Goal: Task Accomplishment & Management: Use online tool/utility

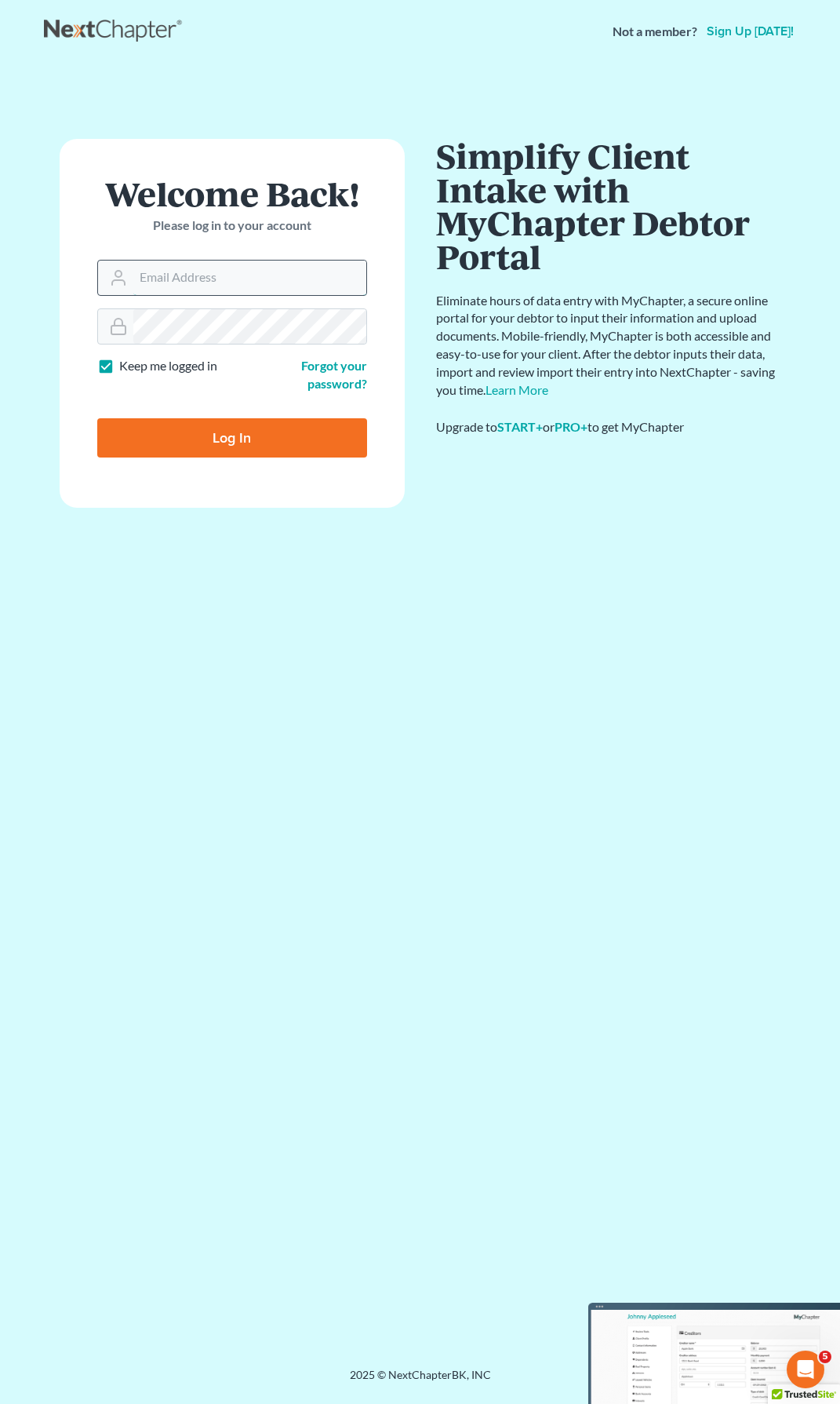
click at [198, 287] on input "Email Address" at bounding box center [250, 278] width 233 height 35
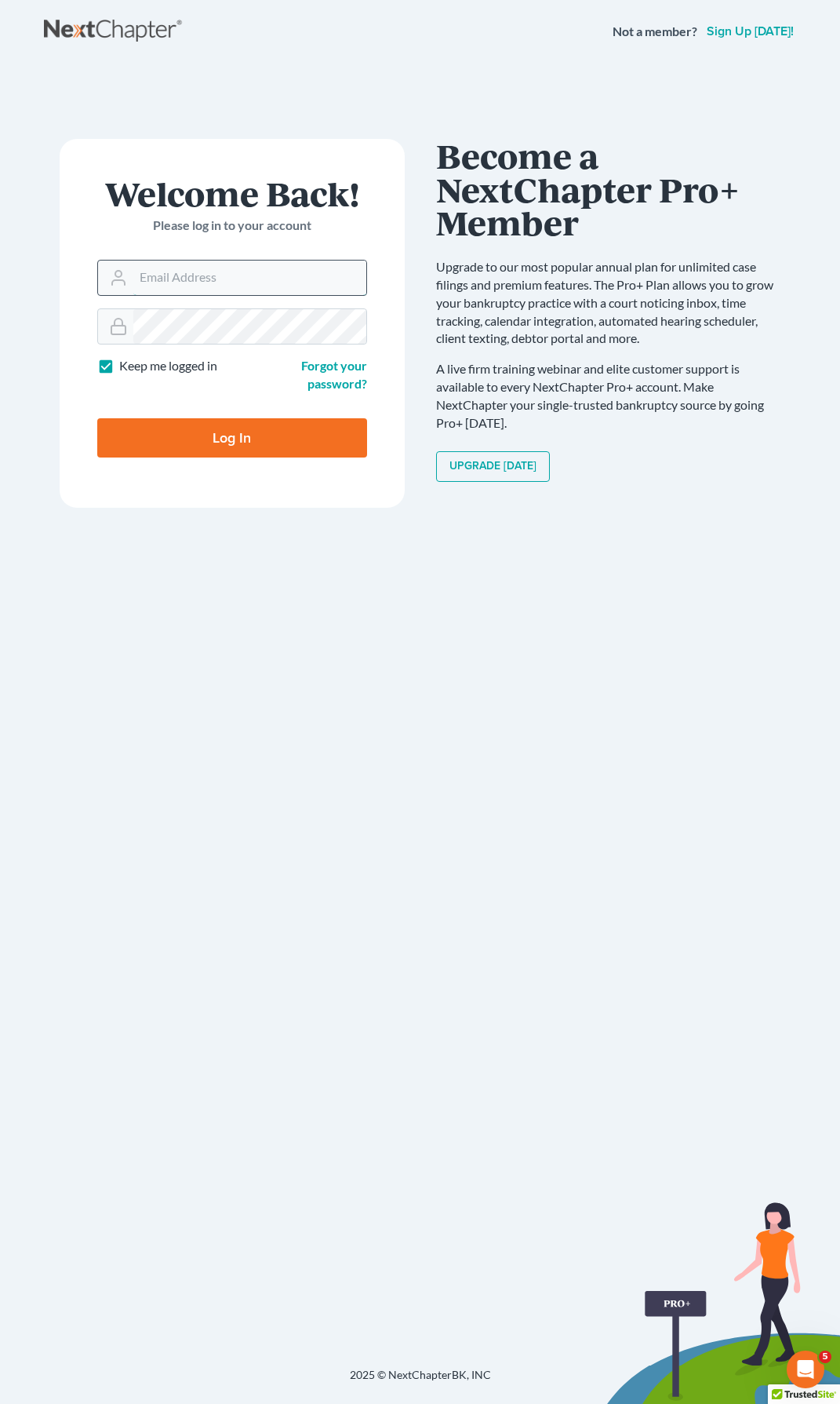
type input "[EMAIL_ADDRESS][DOMAIN_NAME]"
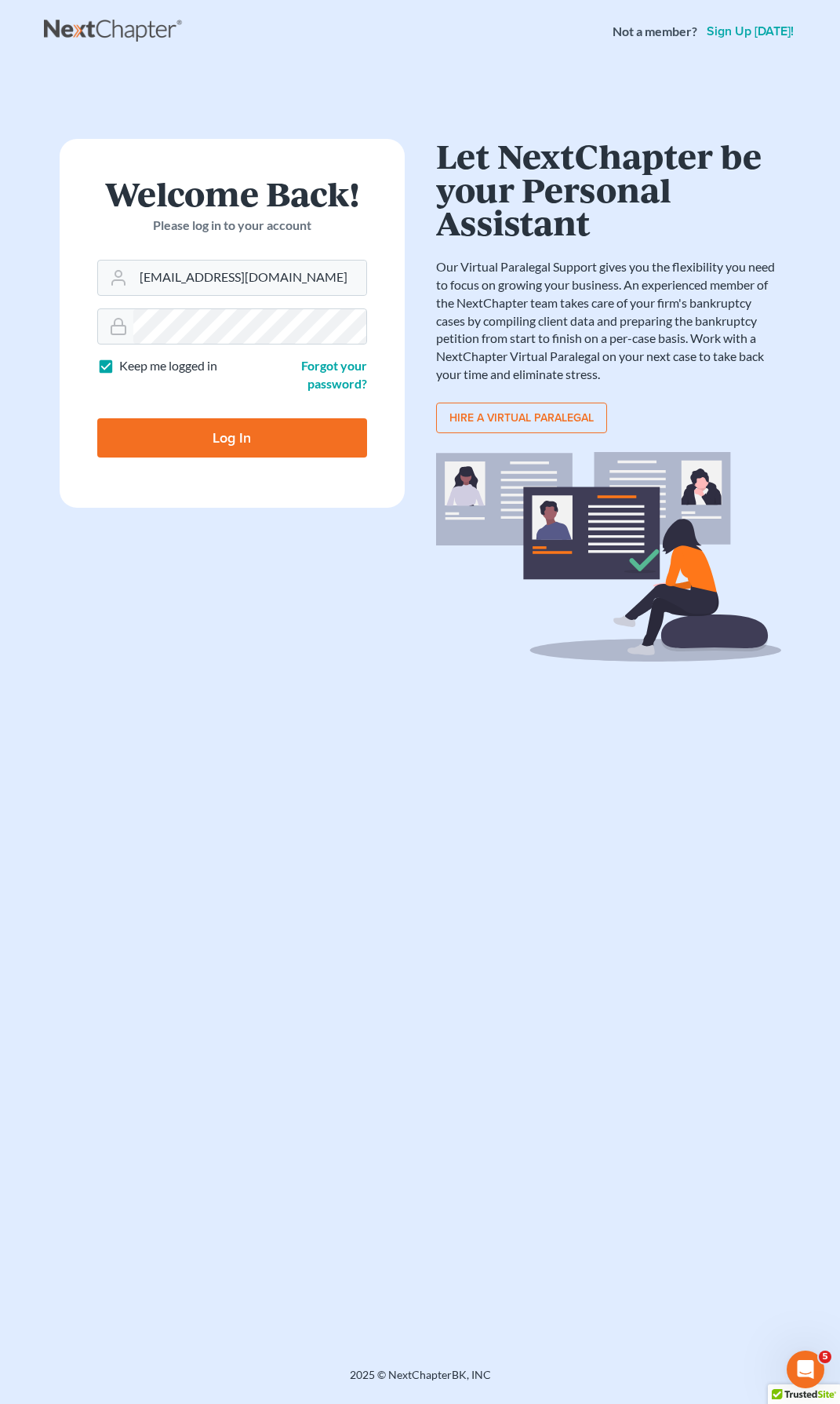
click at [237, 441] on input "Log In" at bounding box center [232, 438] width 270 height 39
type input "Thinking..."
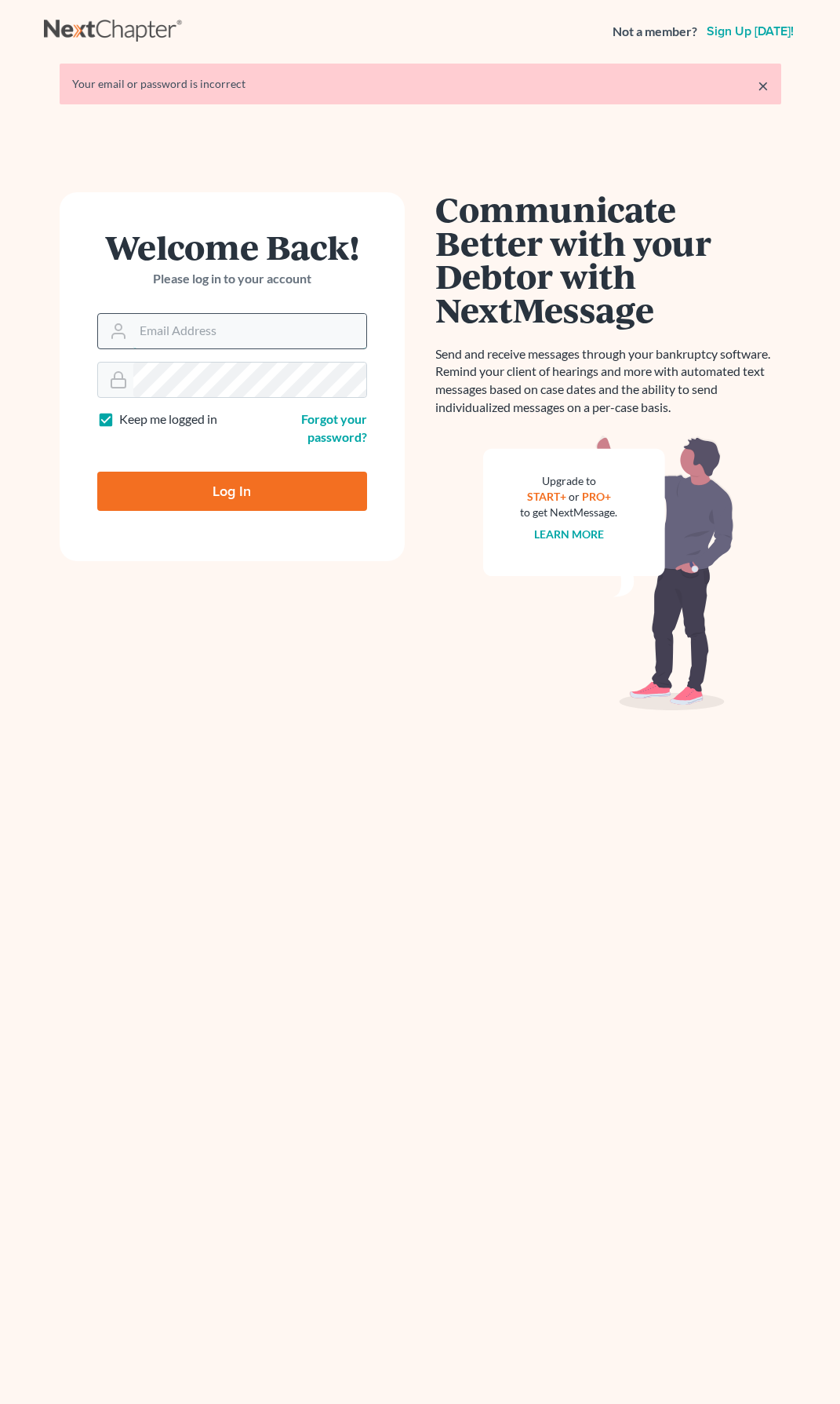
click at [214, 343] on input "Email Address" at bounding box center [250, 331] width 233 height 35
type input "[EMAIL_ADDRESS][DOMAIN_NAME]"
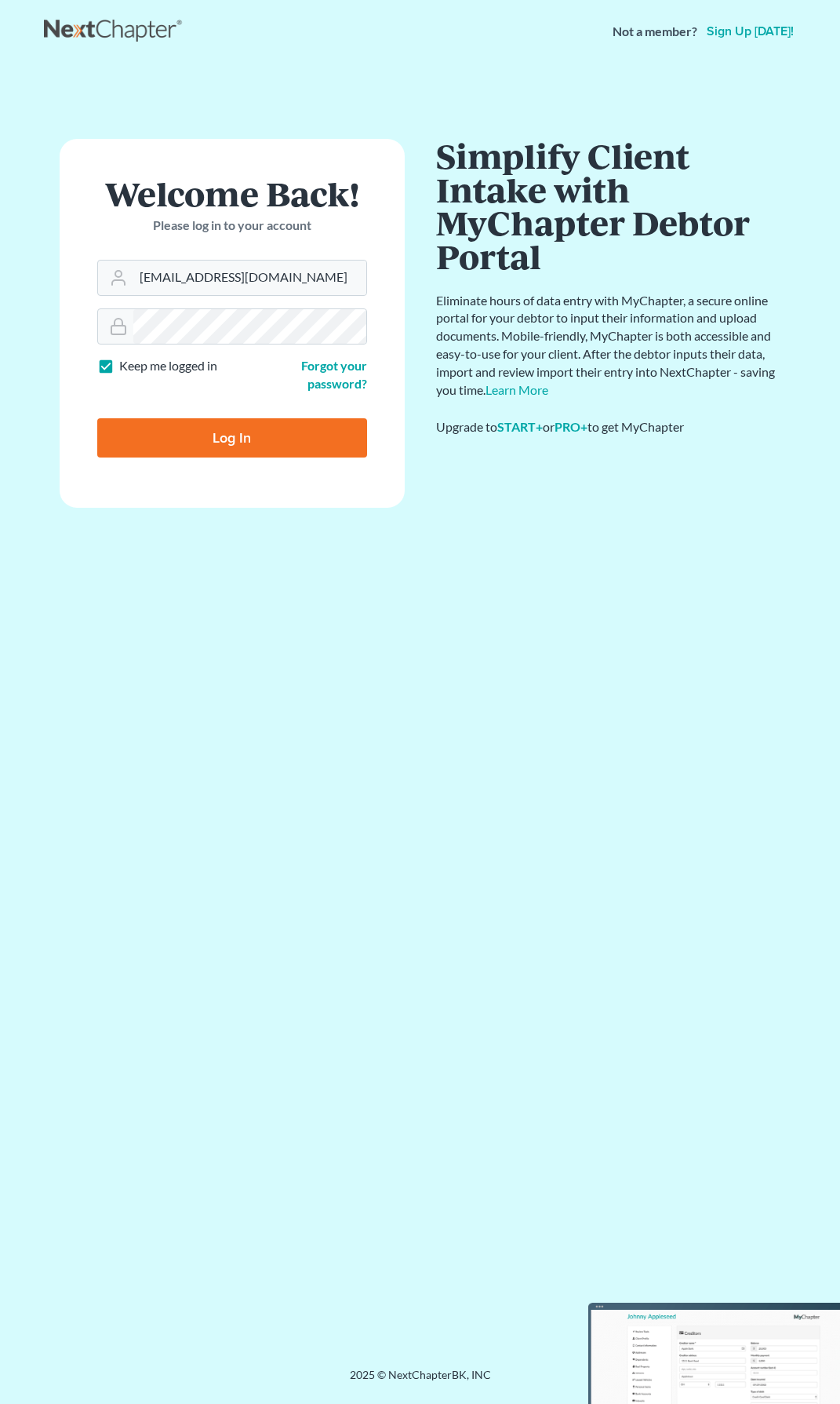
click at [205, 426] on input "Log In" at bounding box center [232, 438] width 270 height 39
type input "Thinking..."
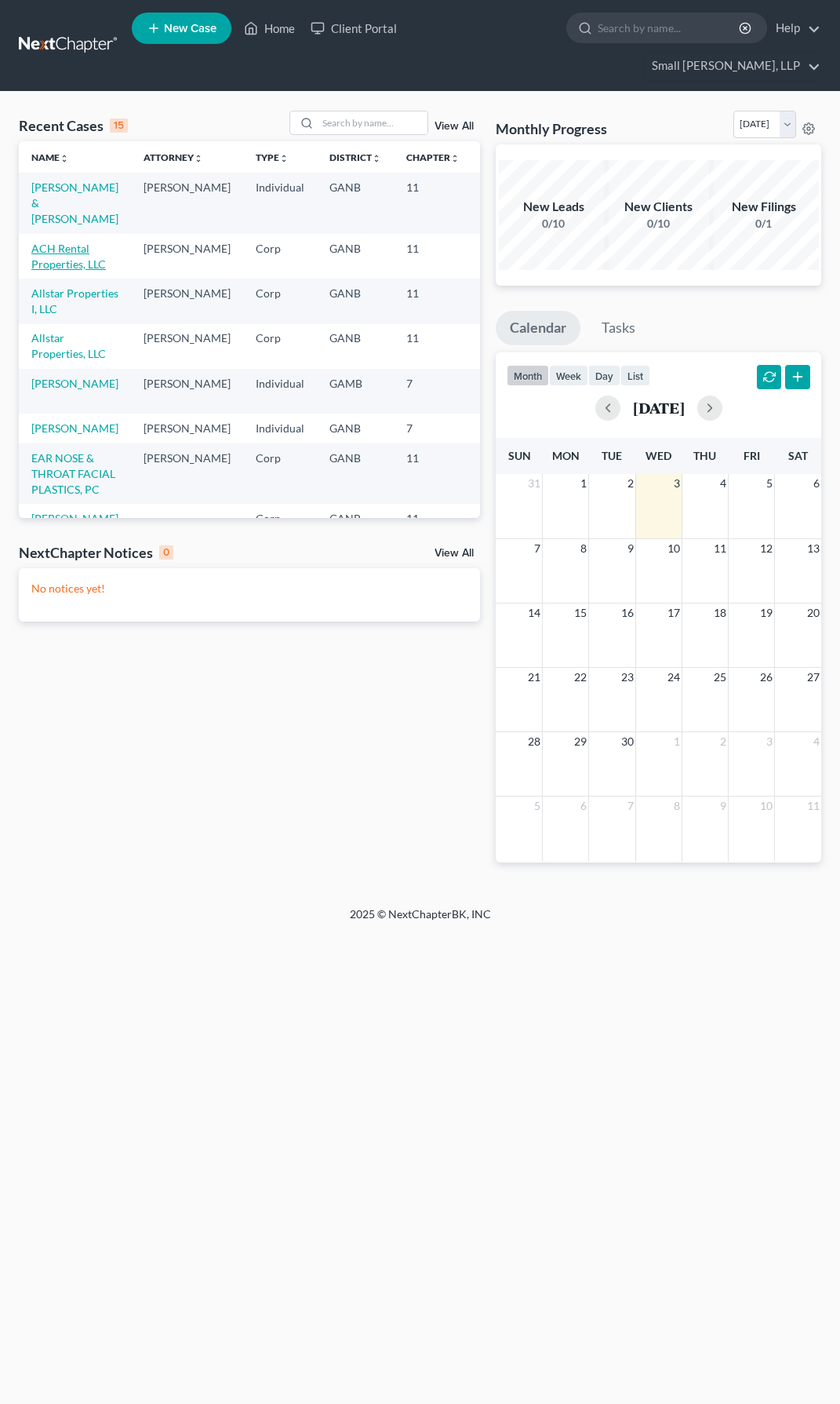
click at [50, 242] on link "ACH Rental Properties, LLC" at bounding box center [68, 256] width 75 height 29
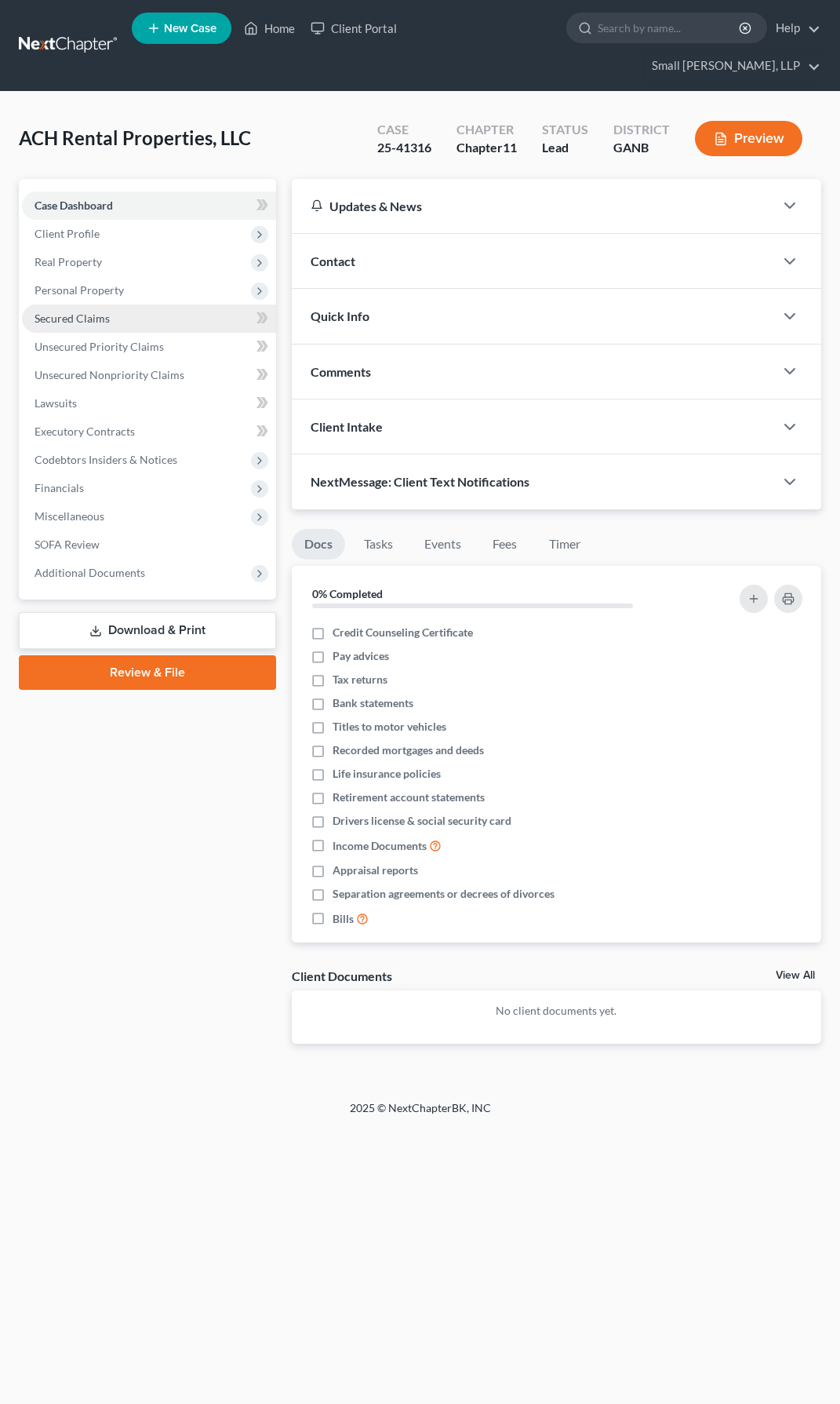
click at [81, 312] on span "Secured Claims" at bounding box center [72, 318] width 75 height 13
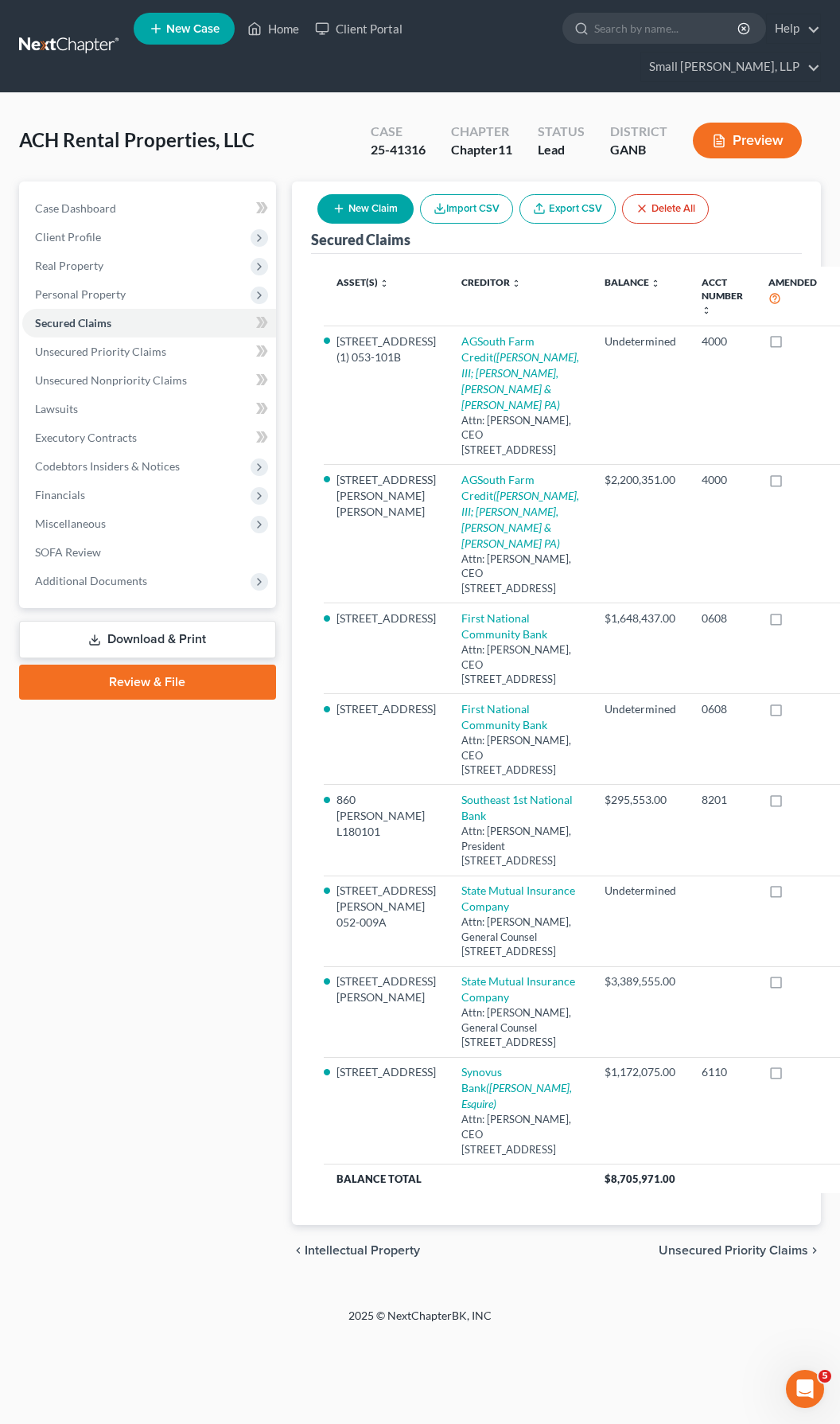
scroll to position [580, 0]
